Goal: Task Accomplishment & Management: Manage account settings

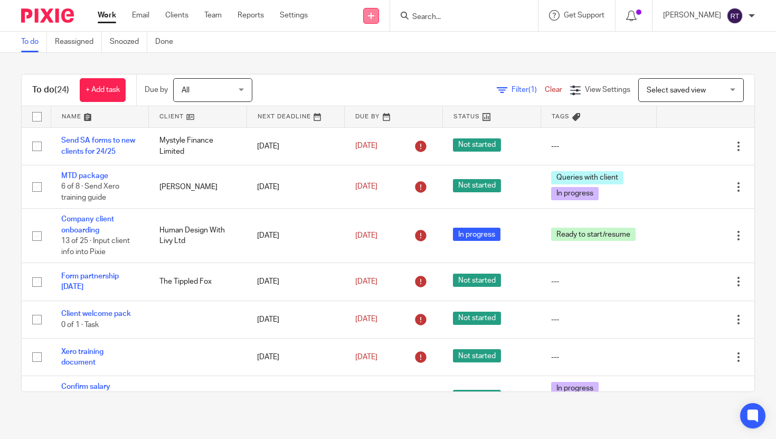
click at [379, 20] on link at bounding box center [371, 16] width 16 height 16
click at [173, 16] on link "Clients" at bounding box center [176, 15] width 23 height 11
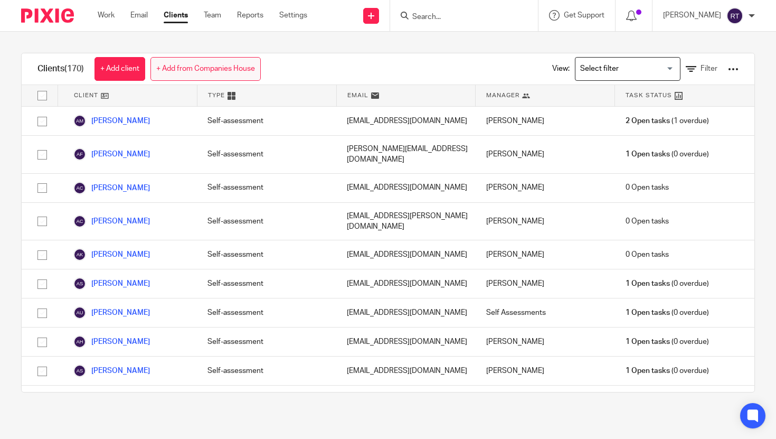
click at [178, 65] on link "+ Add from Companies House" at bounding box center [205, 69] width 110 height 24
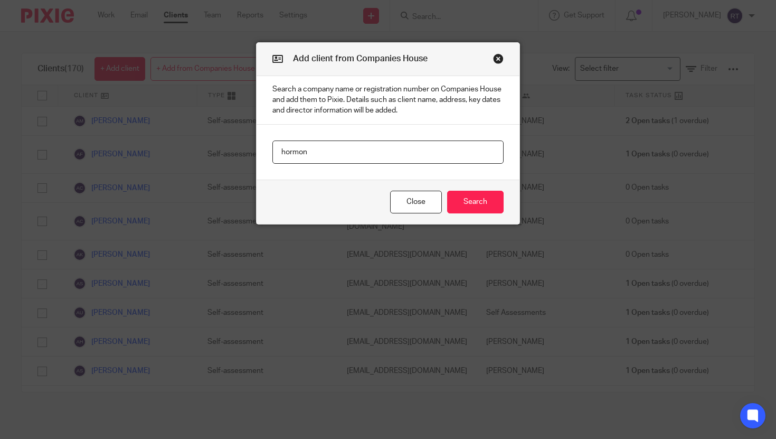
type input "hormon"
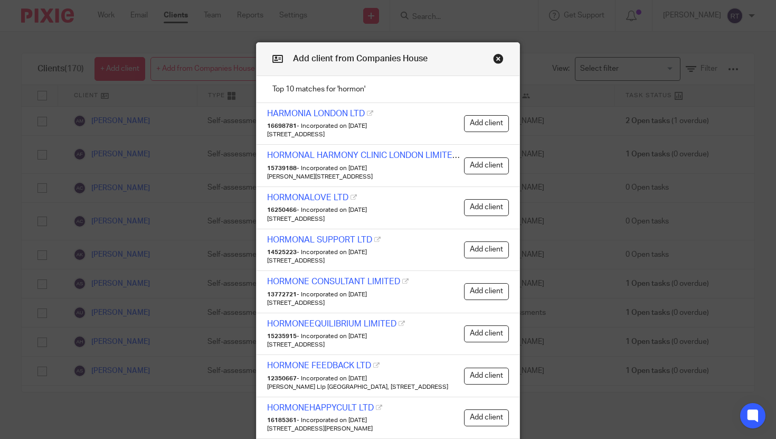
click at [500, 63] on button "Close modal" at bounding box center [498, 58] width 11 height 11
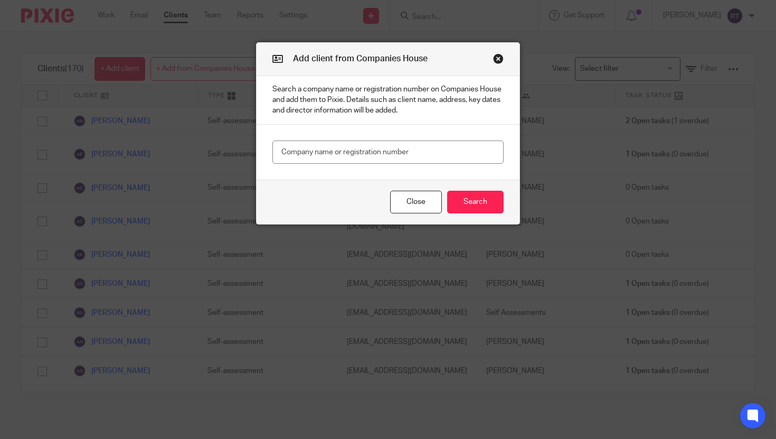
click at [432, 136] on main at bounding box center [388, 152] width 263 height 55
click at [427, 146] on input "text" at bounding box center [387, 152] width 231 height 24
type input "hormoniously"
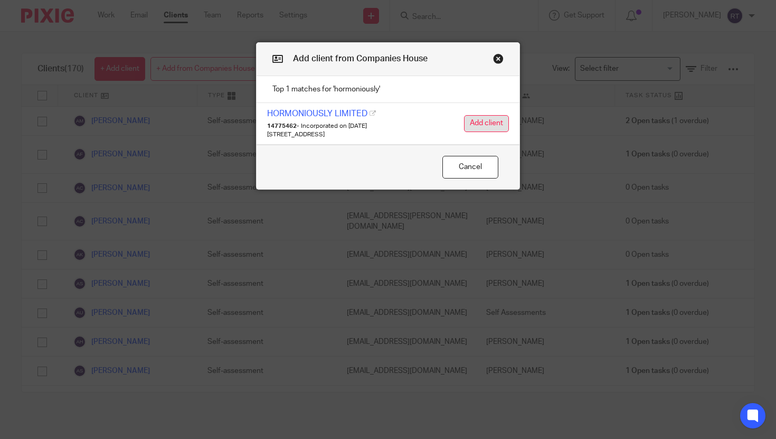
click at [479, 131] on button "Add client" at bounding box center [486, 123] width 45 height 17
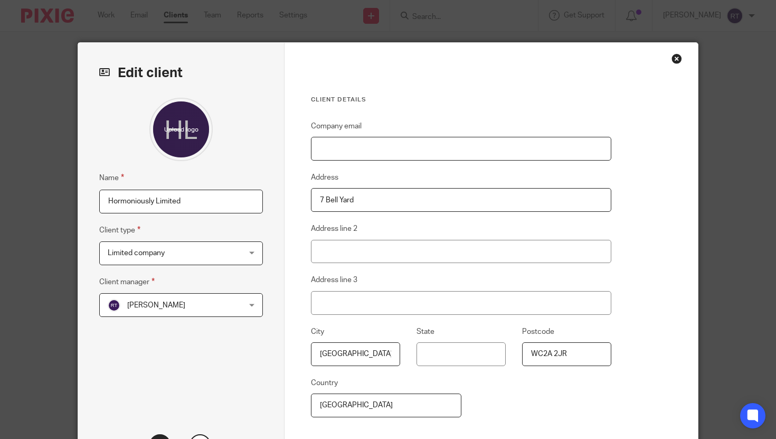
click at [385, 138] on input "Company email" at bounding box center [461, 149] width 300 height 24
paste input "[EMAIL_ADDRESS][DOMAIN_NAME]"
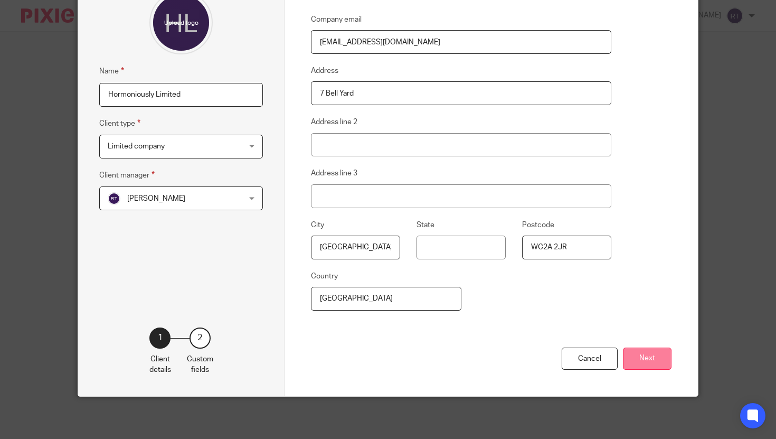
type input "[EMAIL_ADDRESS][DOMAIN_NAME]"
click at [650, 351] on button "Next" at bounding box center [647, 358] width 49 height 23
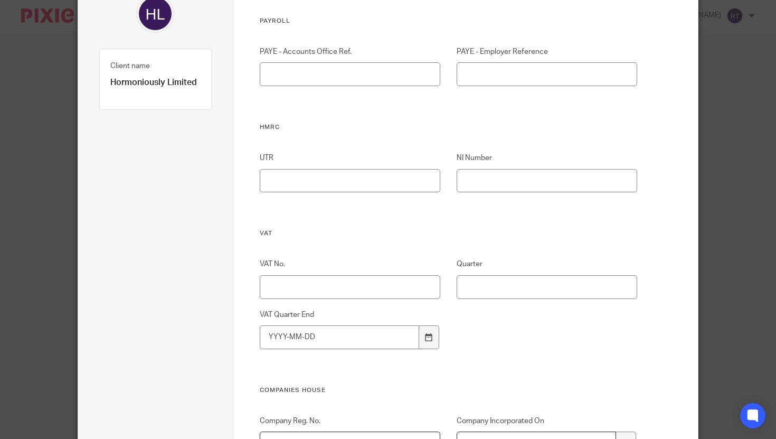
scroll to position [666, 0]
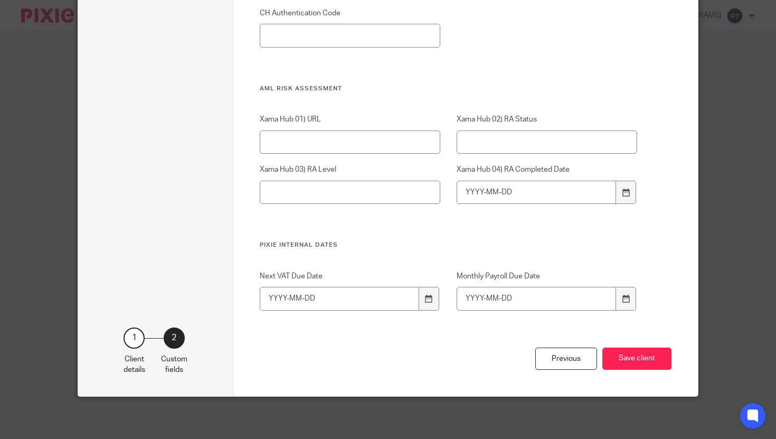
click at [650, 351] on button "Save client" at bounding box center [636, 358] width 69 height 23
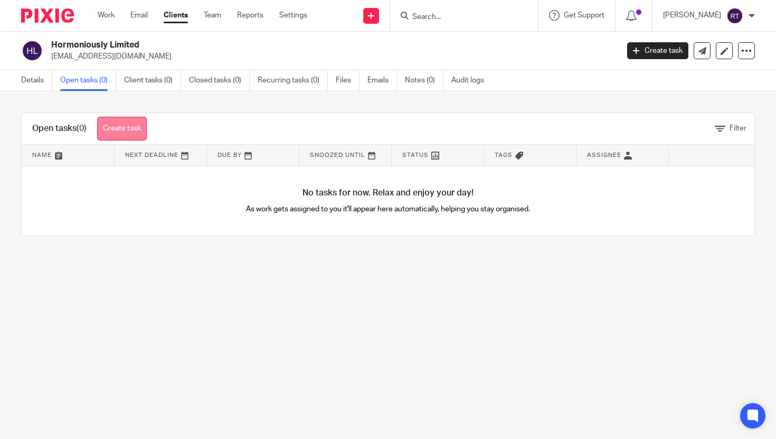
click at [133, 120] on link "Create task" at bounding box center [122, 129] width 50 height 24
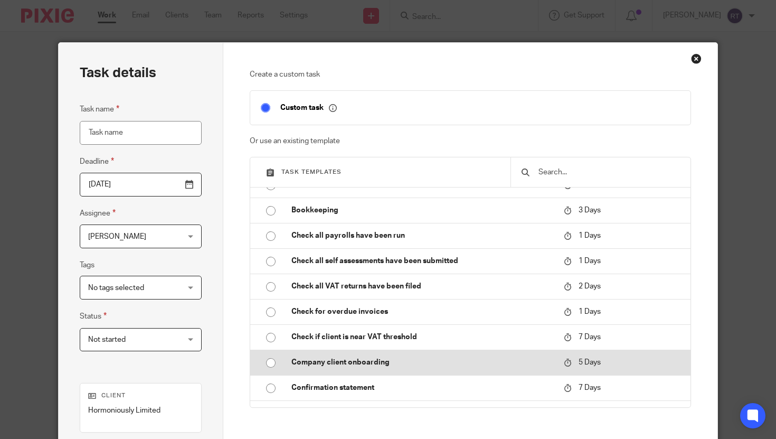
scroll to position [43, 0]
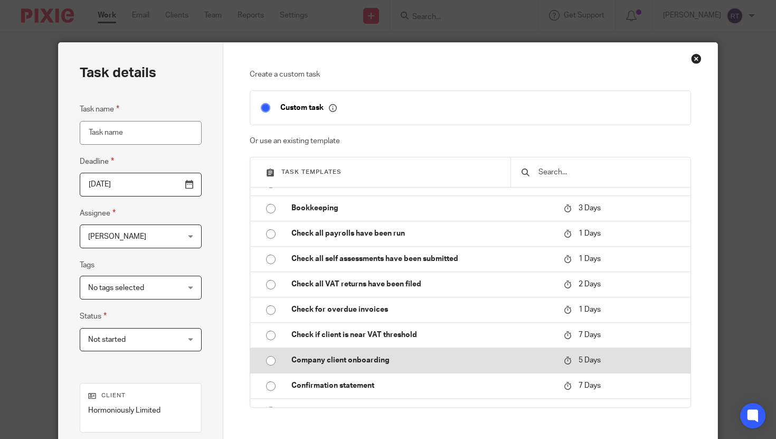
click at [369, 361] on p "Company client onboarding" at bounding box center [422, 360] width 262 height 11
type input "[DATE]"
type input "Company client onboarding"
checkbox input "false"
radio input "true"
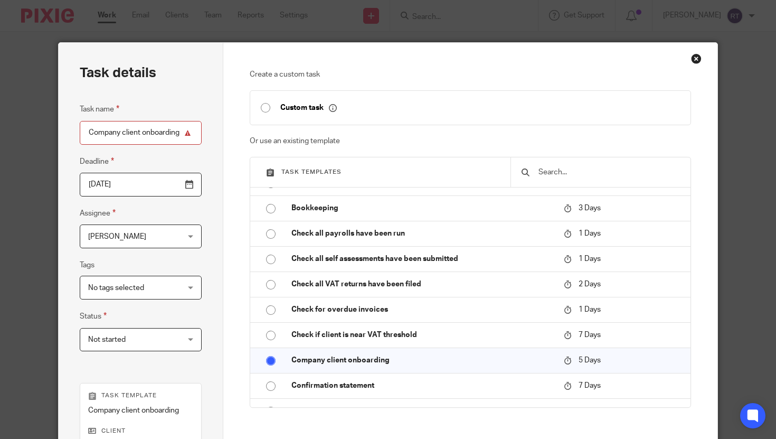
click at [153, 336] on span "Not started" at bounding box center [133, 339] width 90 height 22
click at [149, 292] on span "No tags selected" at bounding box center [133, 287] width 90 height 22
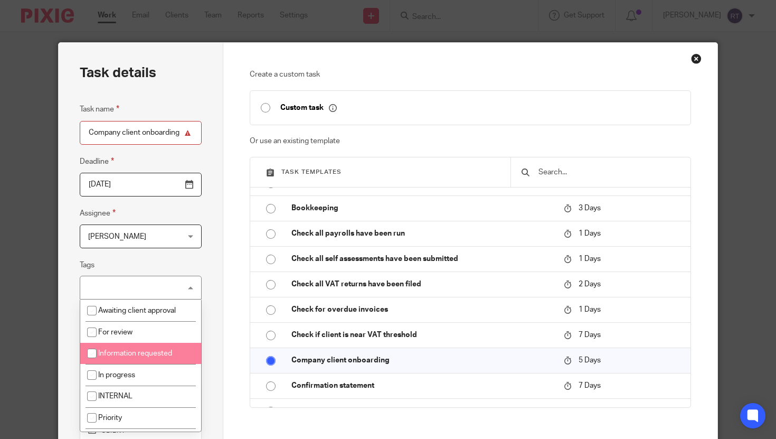
click at [151, 351] on span "Information requested" at bounding box center [135, 353] width 74 height 7
checkbox input "true"
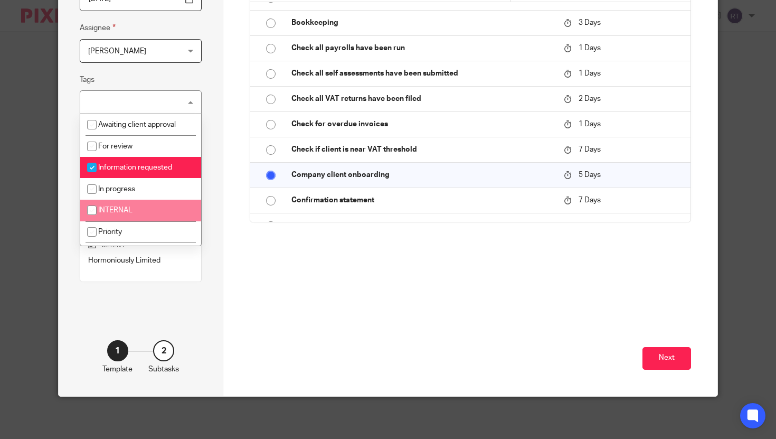
scroll to position [186, 0]
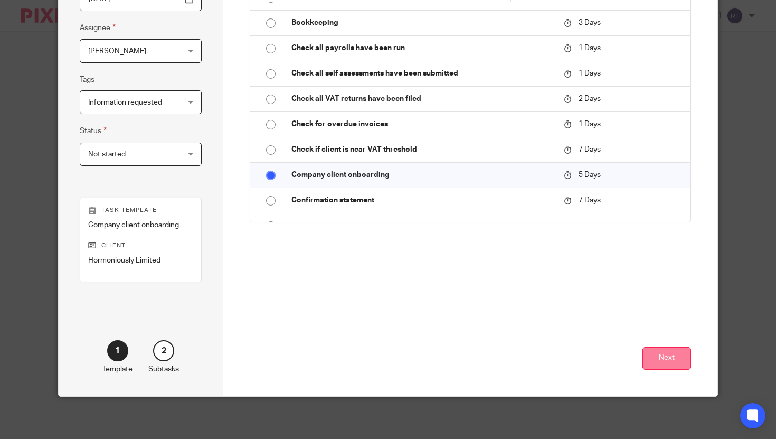
click at [652, 360] on button "Next" at bounding box center [667, 358] width 49 height 23
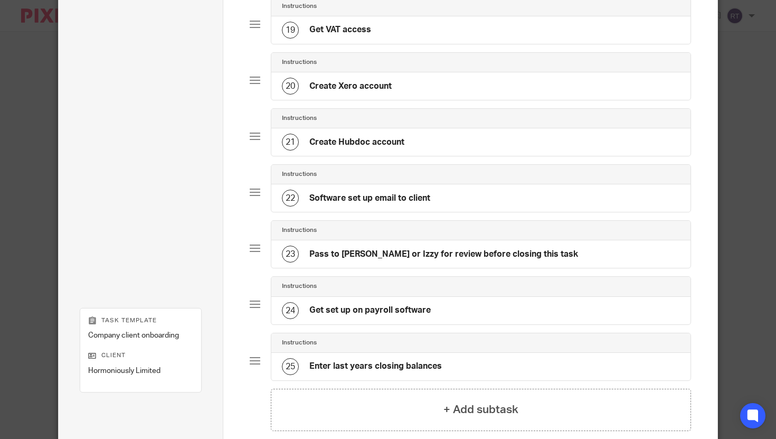
scroll to position [1218, 0]
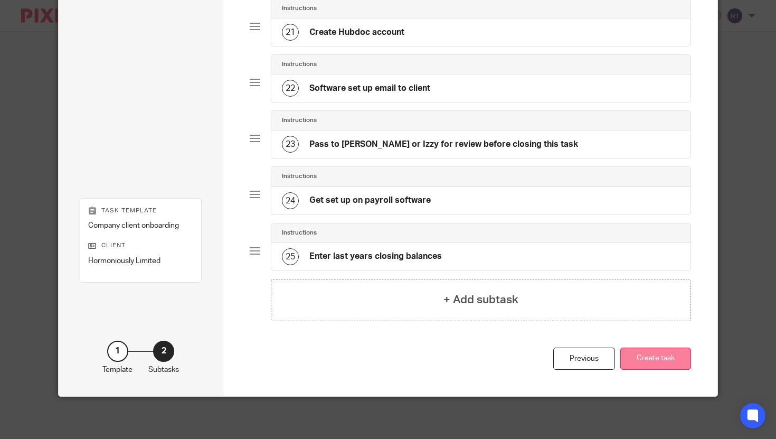
click at [683, 352] on button "Create task" at bounding box center [655, 358] width 71 height 23
